Goal: Find specific page/section: Find specific page/section

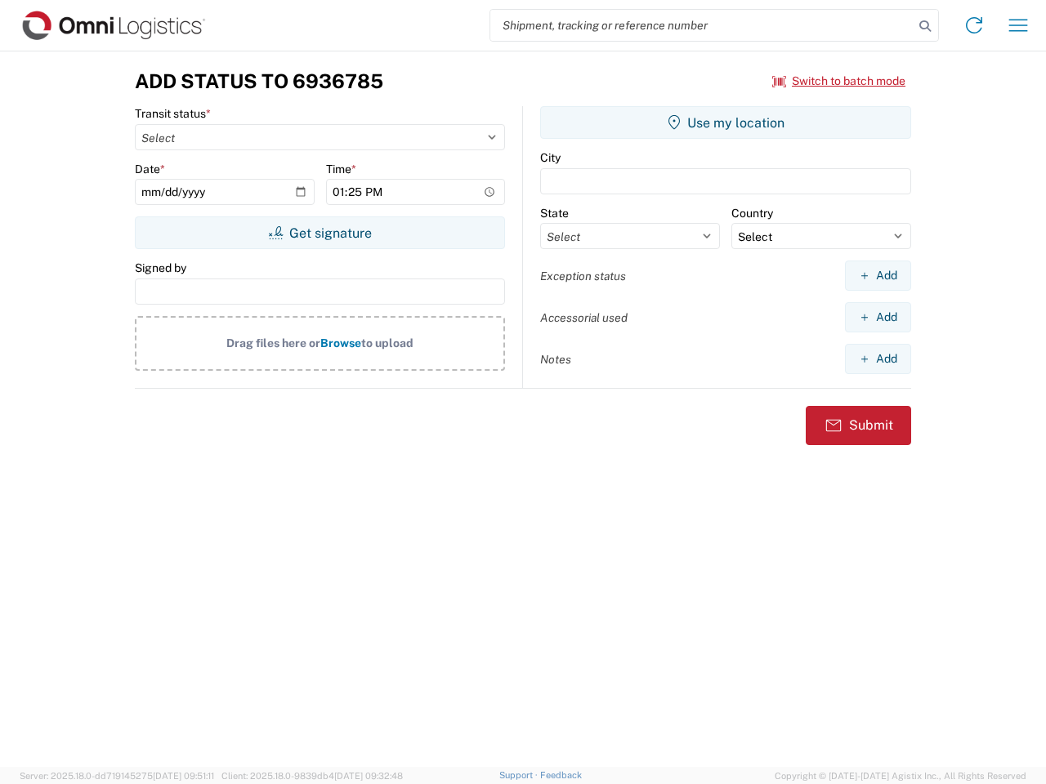
click at [702, 25] on input "search" at bounding box center [701, 25] width 423 height 31
click at [925, 26] on icon at bounding box center [924, 26] width 23 height 23
click at [974, 25] on icon at bounding box center [974, 25] width 26 height 26
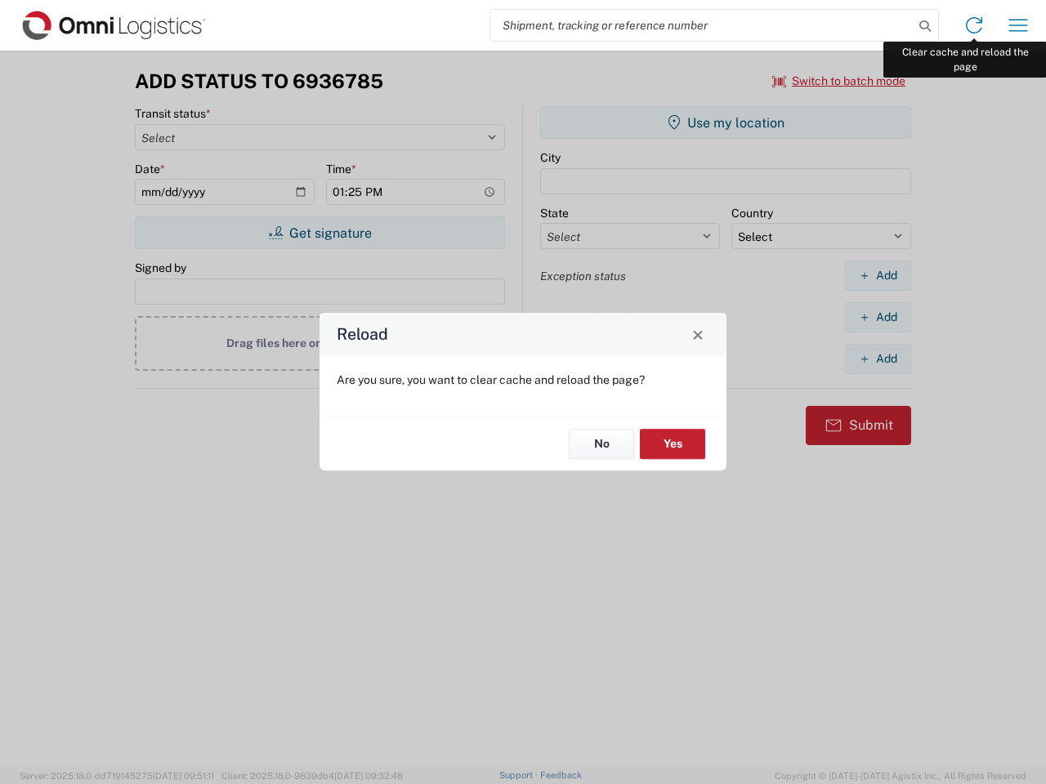
click at [1018, 25] on div "Reload Are you sure, you want to clear cache and reload the page? No Yes" at bounding box center [523, 392] width 1046 height 784
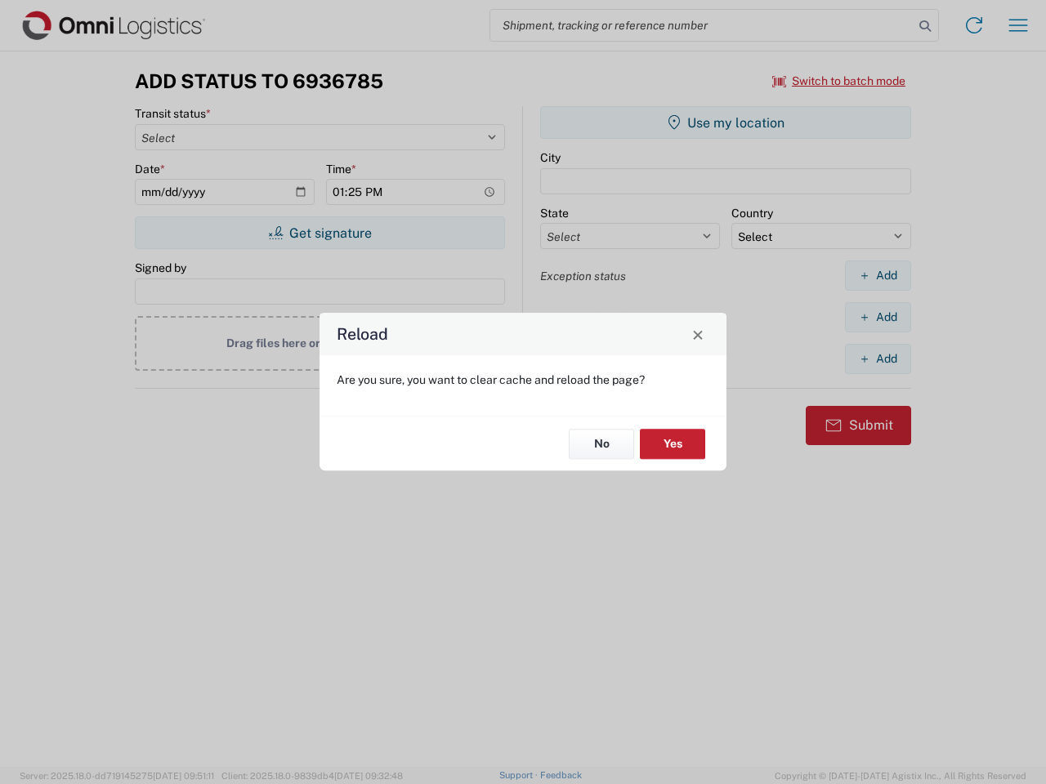
click at [839, 81] on div "Reload Are you sure, you want to clear cache and reload the page? No Yes" at bounding box center [523, 392] width 1046 height 784
click at [319, 233] on div "Reload Are you sure, you want to clear cache and reload the page? No Yes" at bounding box center [523, 392] width 1046 height 784
click at [726, 123] on div "Reload Are you sure, you want to clear cache and reload the page? No Yes" at bounding box center [523, 392] width 1046 height 784
click at [877, 275] on div "Reload Are you sure, you want to clear cache and reload the page? No Yes" at bounding box center [523, 392] width 1046 height 784
click at [877, 317] on div "Reload Are you sure, you want to clear cache and reload the page? No Yes" at bounding box center [523, 392] width 1046 height 784
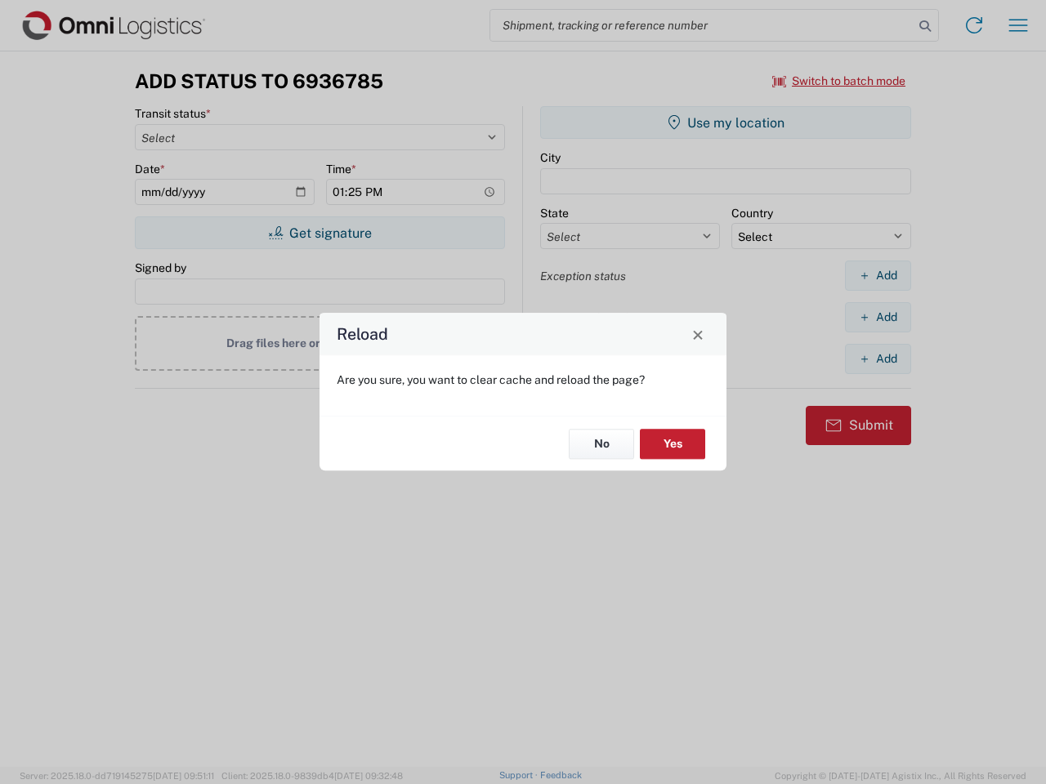
click at [877, 359] on div "Reload Are you sure, you want to clear cache and reload the page? No Yes" at bounding box center [523, 392] width 1046 height 784
